Goal: Use online tool/utility: Contribute content

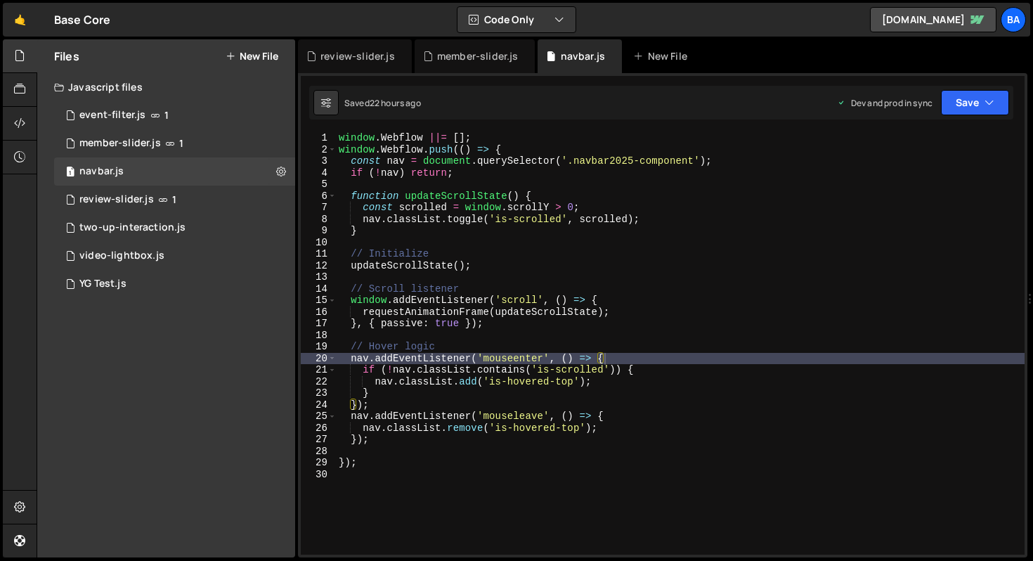
scroll to position [1321, 0]
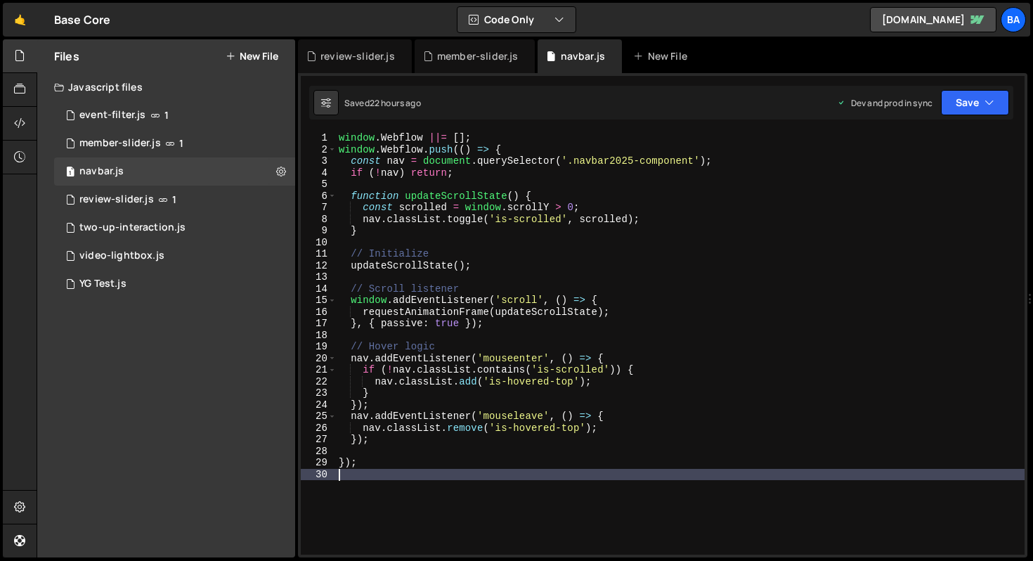
click at [398, 481] on div "window . Webflow ||= [ ] ; window . Webflow . push (( ) => { const nav = docume…" at bounding box center [680, 354] width 689 height 445
click at [387, 389] on div "window . Webflow ||= [ ] ; window . Webflow . push (( ) => { const nav = docume…" at bounding box center [680, 354] width 689 height 445
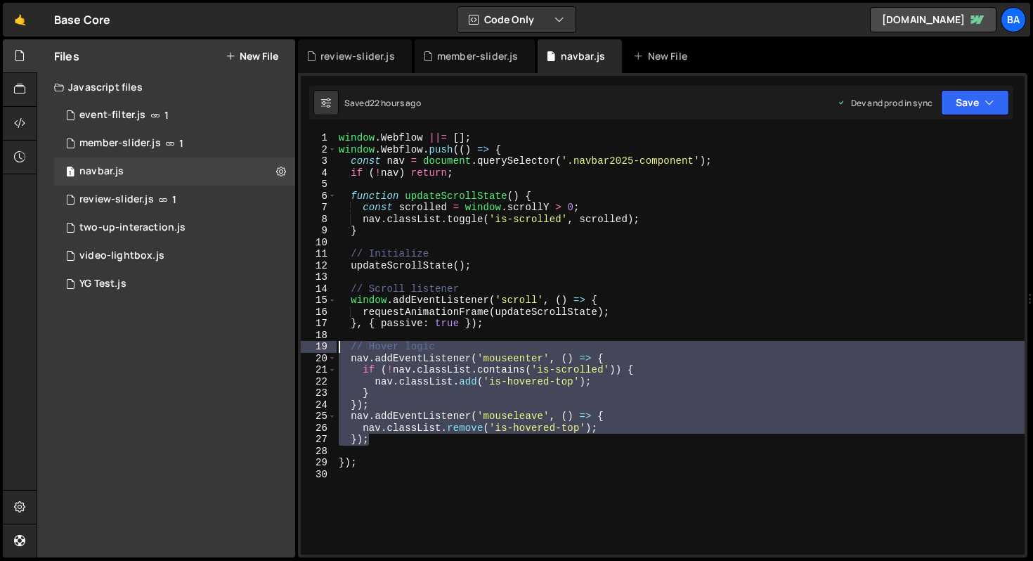
drag, startPoint x: 380, startPoint y: 442, endPoint x: 329, endPoint y: 341, distance: 113.4
click at [329, 341] on div "} 1 2 3 4 5 6 7 8 9 10 11 12 13 14 15 16 17 18 19 20 21 22 23 24 25 26 27 28 29…" at bounding box center [663, 343] width 724 height 422
type textarea "// Hover logic nav.addEventListener('mouseenter', () => {"
drag, startPoint x: 391, startPoint y: 448, endPoint x: 384, endPoint y: 446, distance: 7.3
click at [391, 448] on div "window . Webflow ||= [ ] ; window . Webflow . push (( ) => { const nav = docume…" at bounding box center [680, 354] width 689 height 445
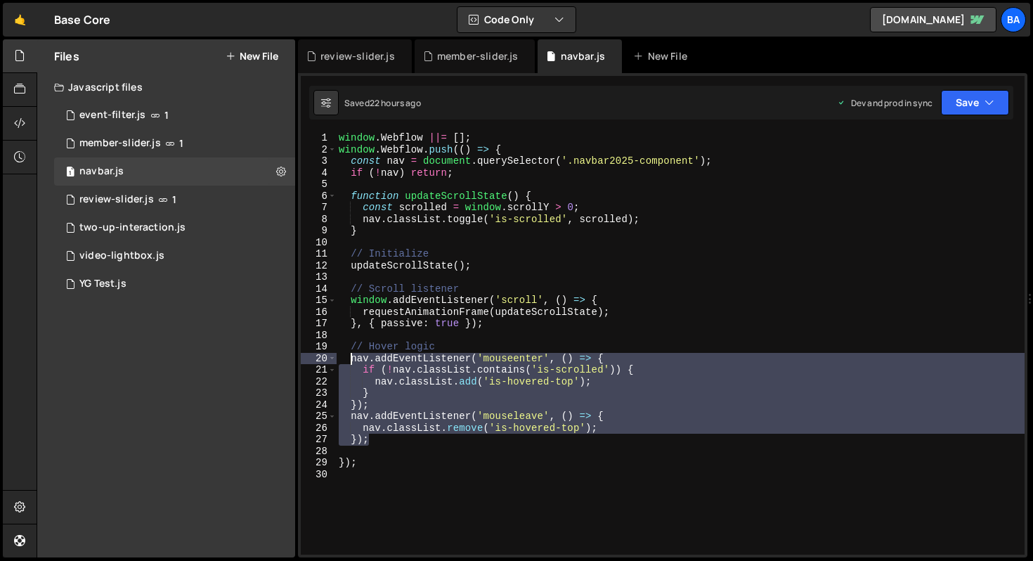
drag, startPoint x: 378, startPoint y: 441, endPoint x: 350, endPoint y: 360, distance: 86.2
click at [350, 360] on div "window . Webflow ||= [ ] ; window . Webflow . push (( ) => { const nav = docume…" at bounding box center [680, 354] width 689 height 445
paste textarea "});"
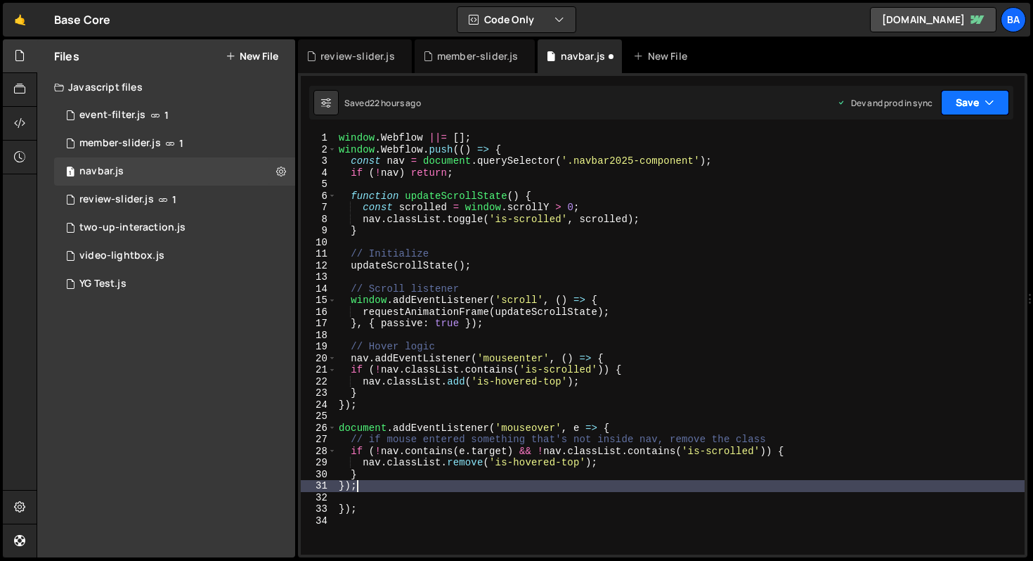
click at [971, 100] on button "Save" at bounding box center [975, 102] width 68 height 25
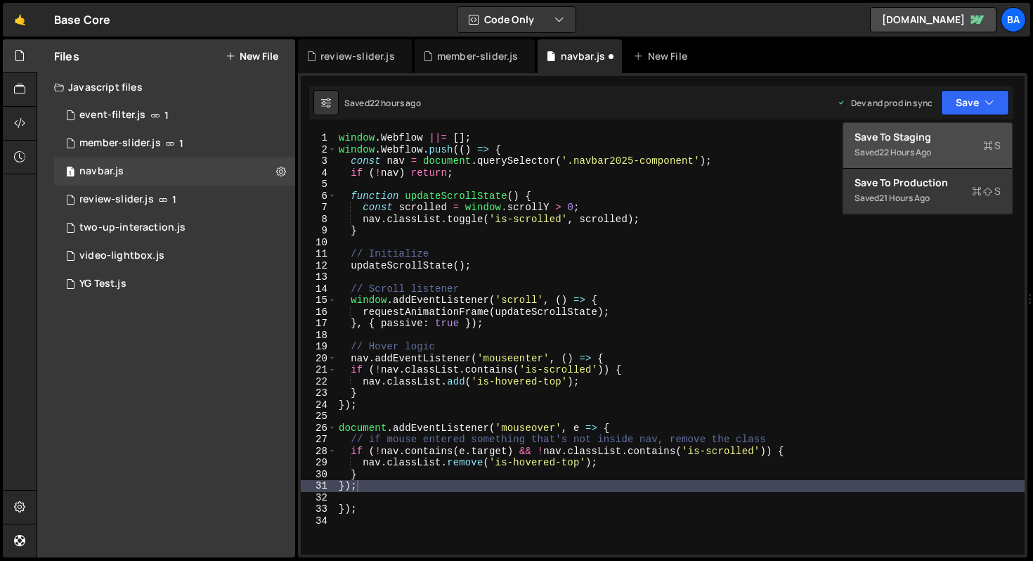
click at [904, 152] on div "22 hours ago" at bounding box center [905, 152] width 52 height 12
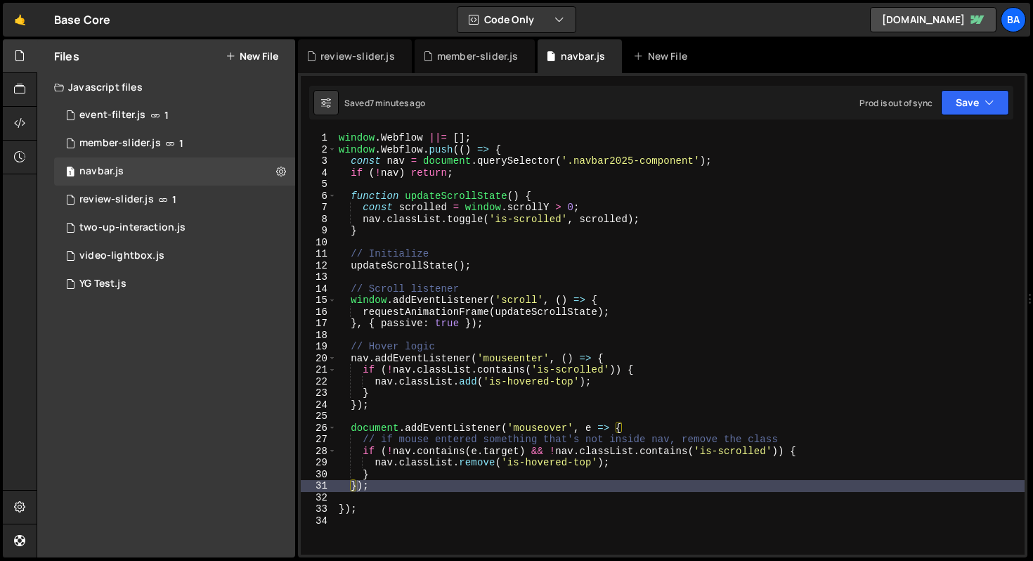
click at [436, 477] on div "window . Webflow ||= [ ] ; window . Webflow . push (( ) => { const nav = docume…" at bounding box center [680, 354] width 689 height 445
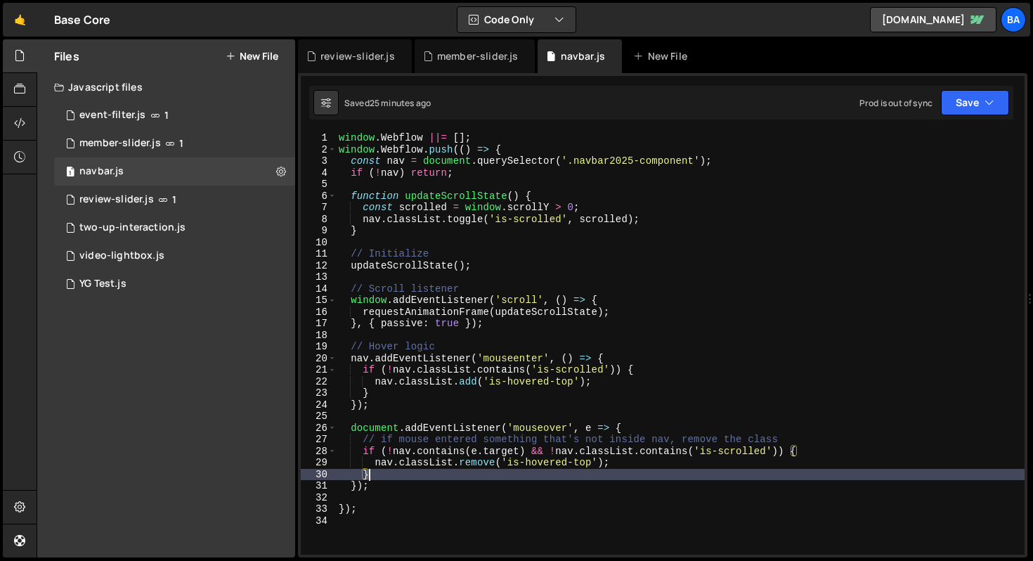
click at [663, 377] on div "window . Webflow ||= [ ] ; window . Webflow . push (( ) => { const nav = docume…" at bounding box center [680, 354] width 689 height 445
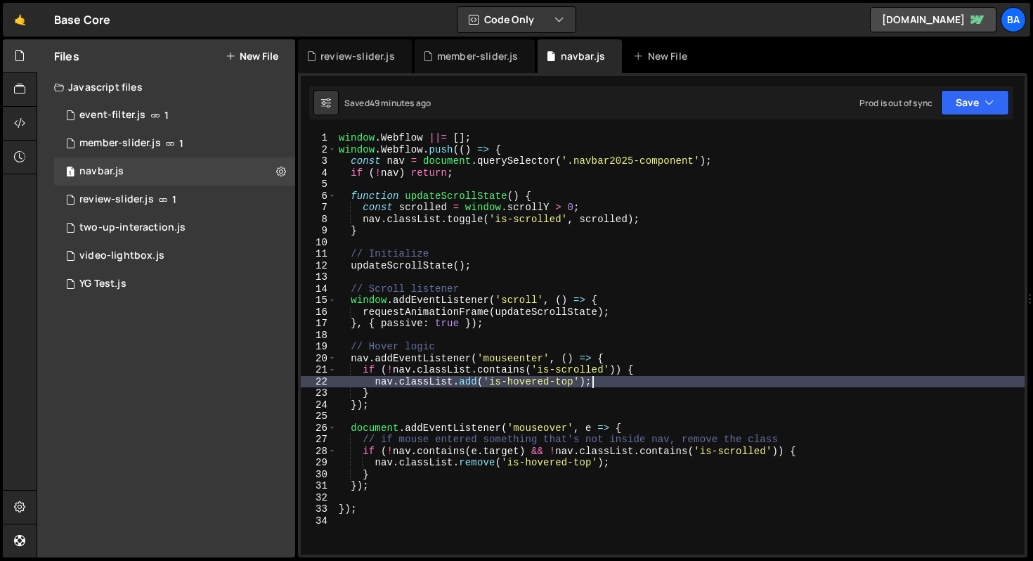
click at [707, 359] on div "window . Webflow ||= [ ] ; window . Webflow . push (( ) => { const nav = docume…" at bounding box center [680, 354] width 689 height 445
type textarea "nav.addEventListener('mouseenter', () => {"
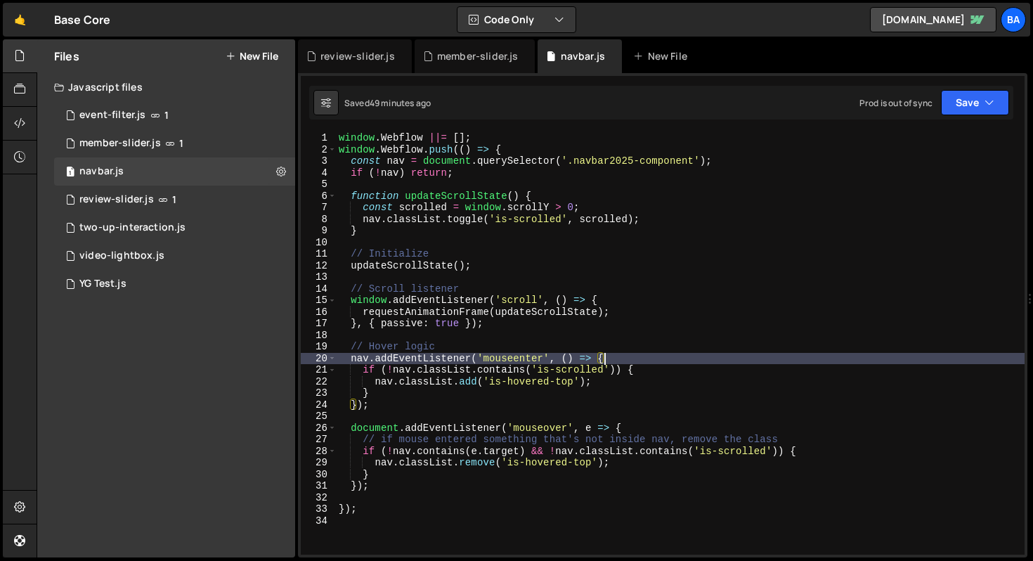
scroll to position [0, 0]
click at [970, 96] on button "Save" at bounding box center [975, 102] width 68 height 25
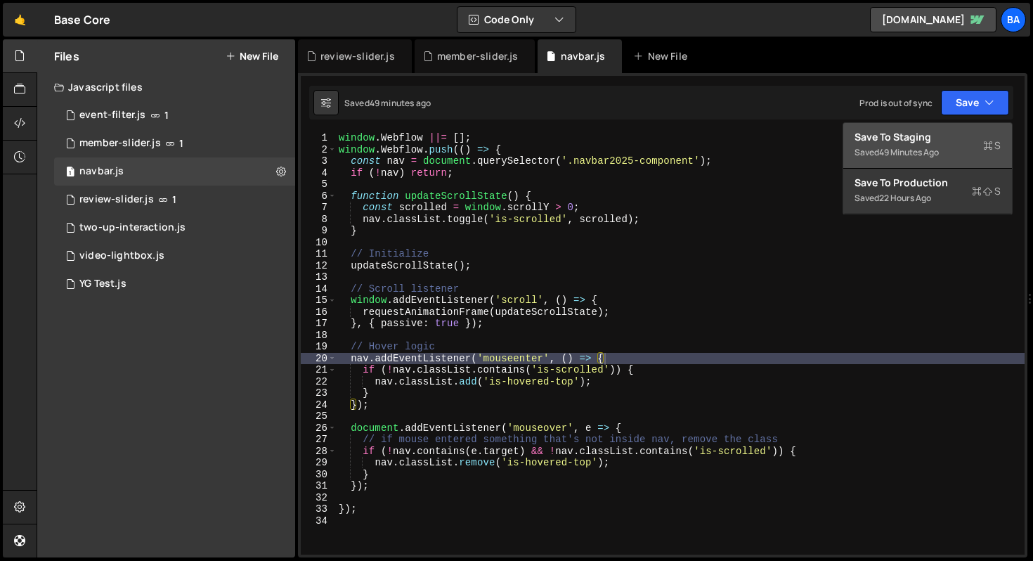
click at [898, 153] on div "49 minutes ago" at bounding box center [909, 152] width 60 height 12
